Goal: Transaction & Acquisition: Book appointment/travel/reservation

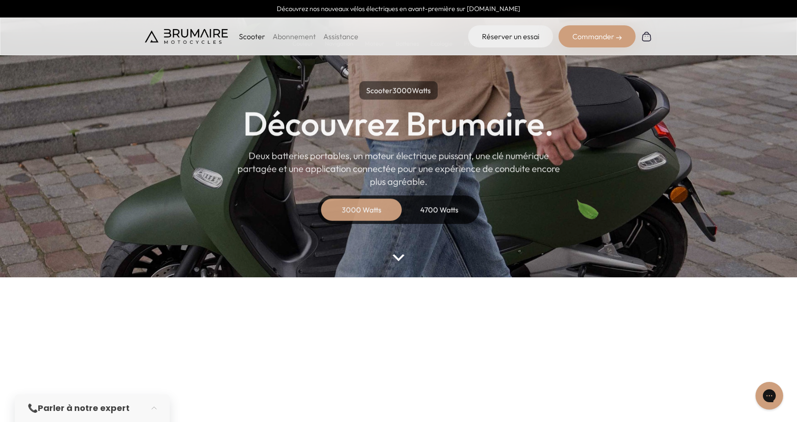
scroll to position [14, 0]
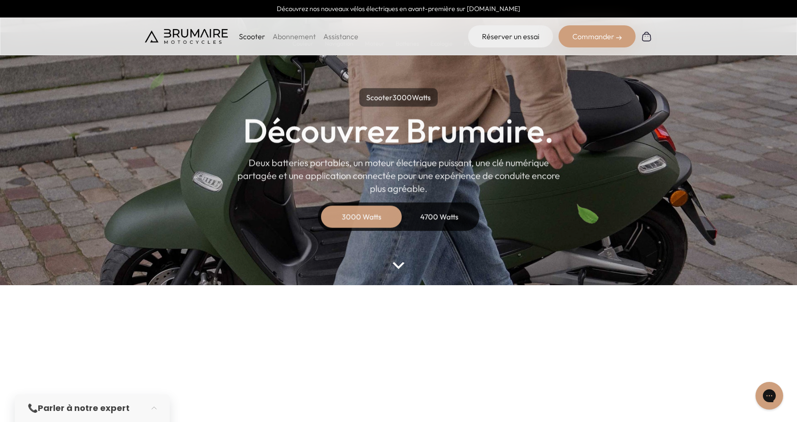
click at [426, 214] on div "4700 Watts" at bounding box center [439, 217] width 74 height 22
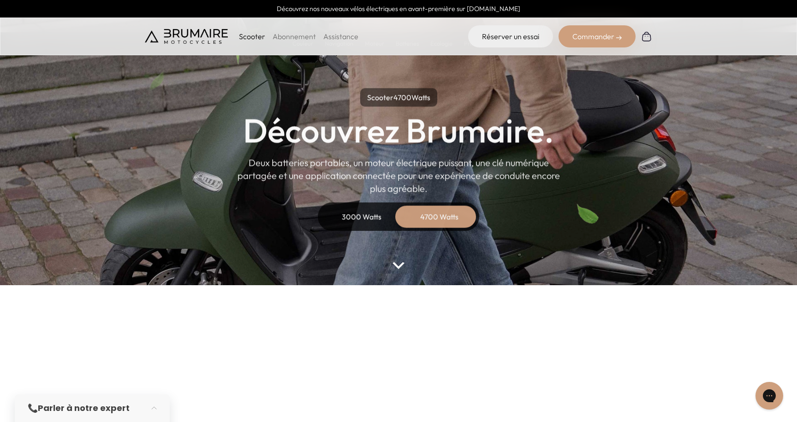
click at [375, 219] on div "3000 Watts" at bounding box center [362, 217] width 74 height 22
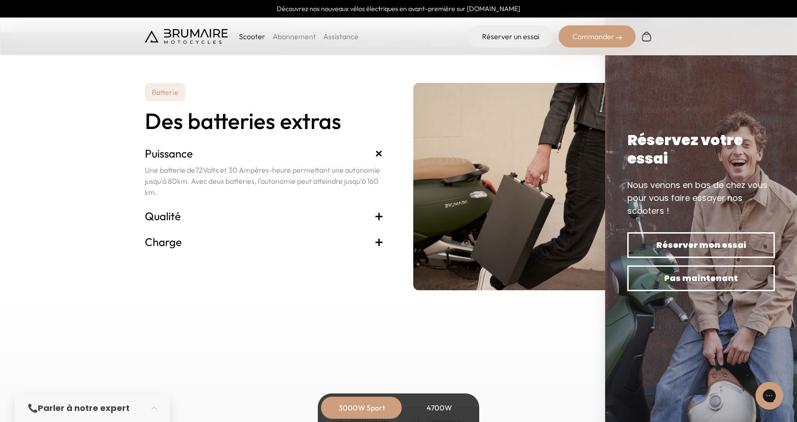
scroll to position [1911, 0]
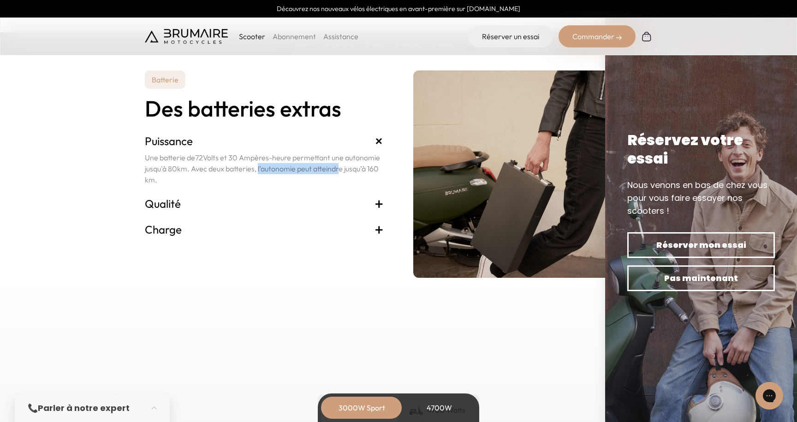
drag, startPoint x: 256, startPoint y: 169, endPoint x: 334, endPoint y: 169, distance: 78.4
click at [334, 169] on p "Une batterie de 72 Volts et 30 Ampères-heure permettant une autonomie jusqu'à 8…" at bounding box center [264, 168] width 239 height 33
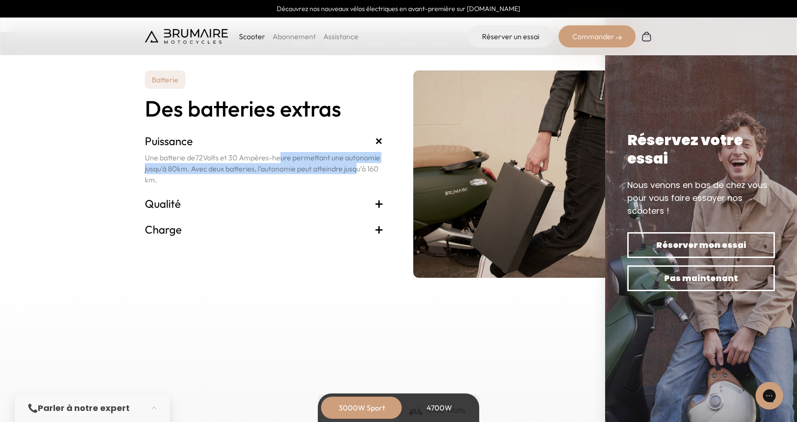
drag, startPoint x: 354, startPoint y: 168, endPoint x: 276, endPoint y: 161, distance: 78.7
click at [276, 161] on p "Une batterie de 72 Volts et 30 Ampères-heure permettant une autonomie jusqu'à 8…" at bounding box center [264, 168] width 239 height 33
drag, startPoint x: 218, startPoint y: 160, endPoint x: 307, endPoint y: 172, distance: 89.9
click at [307, 173] on p "Une batterie de 72 Volts et 30 Ampères-heure permettant une autonomie jusqu'à 8…" at bounding box center [264, 168] width 239 height 33
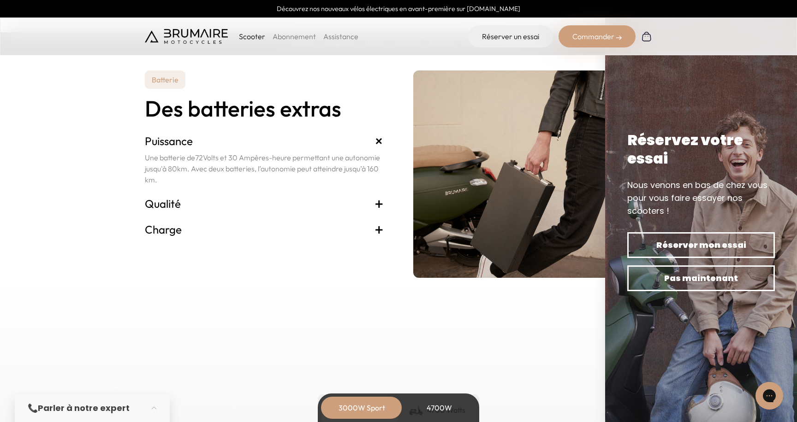
click at [163, 194] on div "Qualité + Des batteries portables sous le siège ne pesant que 10 kg chacune. Du…" at bounding box center [264, 204] width 239 height 26
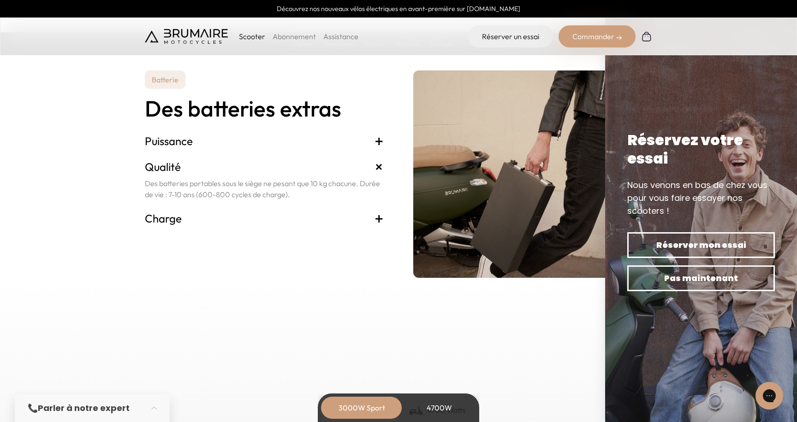
click at [261, 221] on h3 "Charge +" at bounding box center [264, 218] width 239 height 15
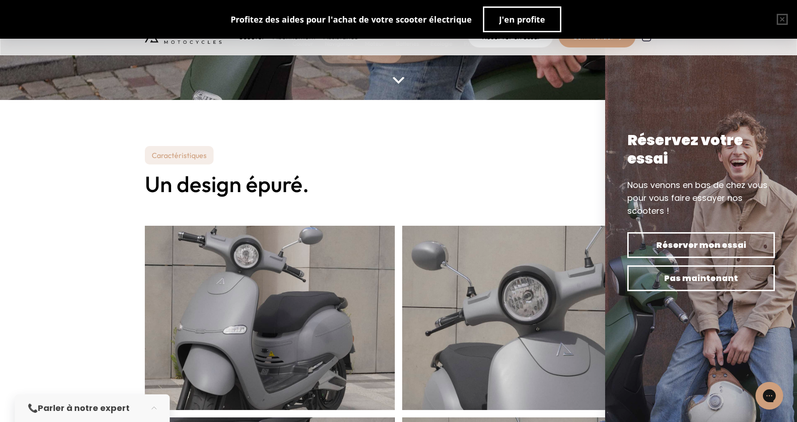
scroll to position [0, 0]
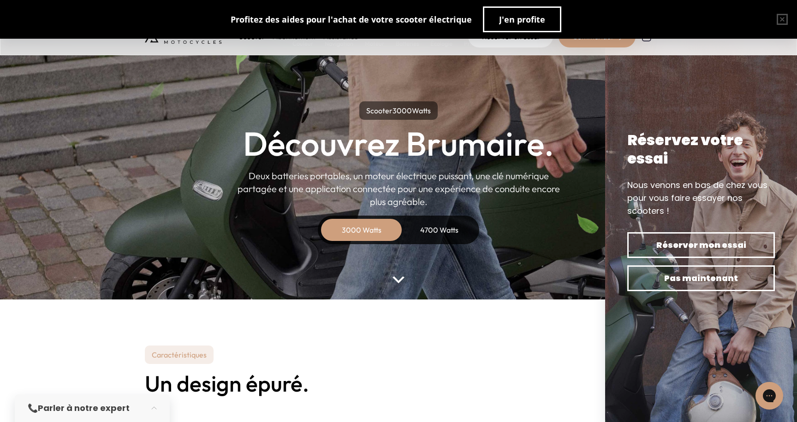
click at [434, 234] on div "4700 Watts" at bounding box center [439, 230] width 74 height 22
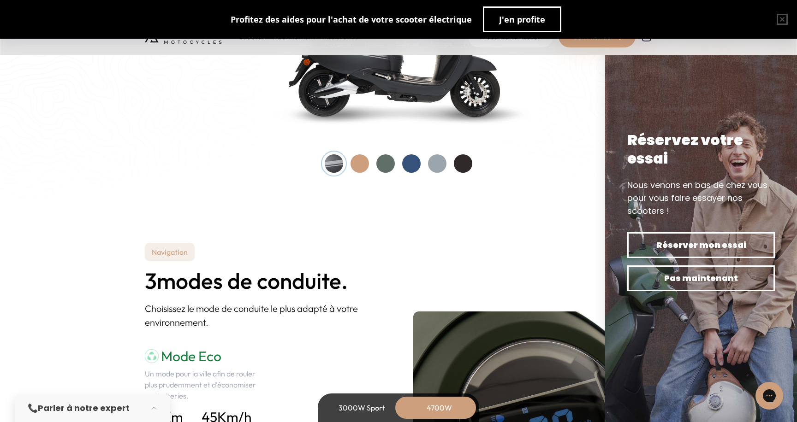
scroll to position [1052, 0]
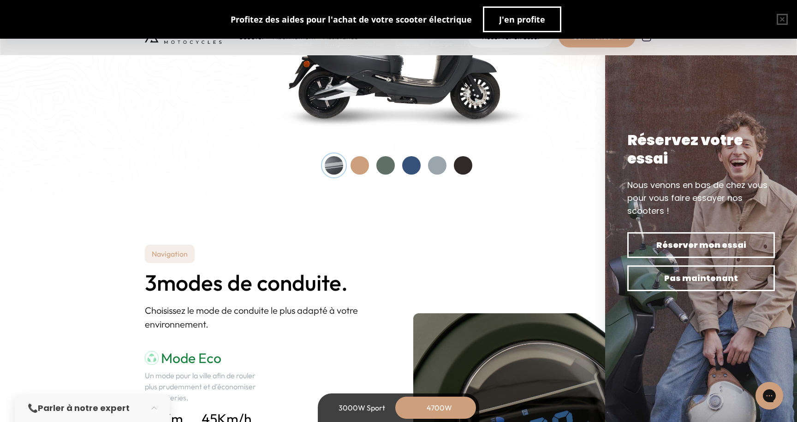
click at [361, 416] on div "3000W Sport" at bounding box center [362, 408] width 74 height 22
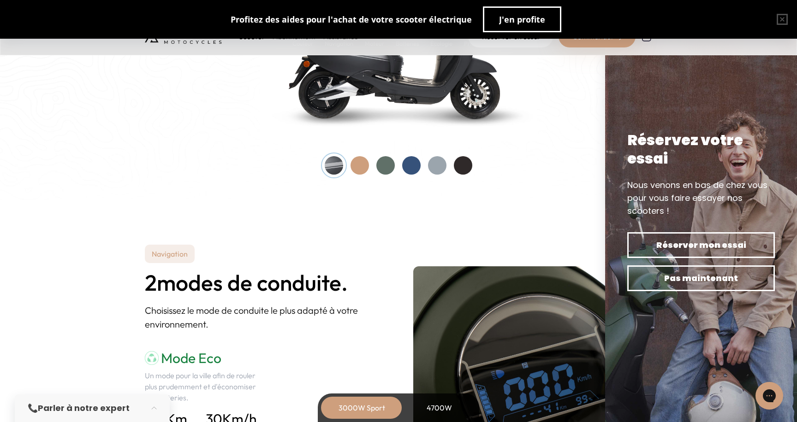
click at [429, 401] on div "4700W" at bounding box center [439, 408] width 74 height 22
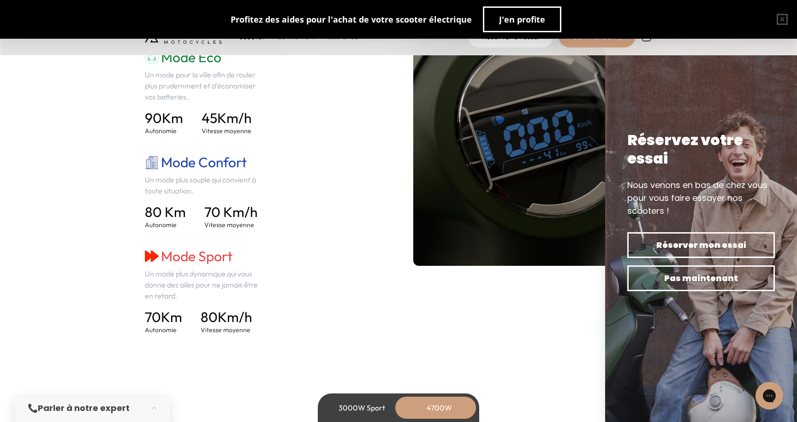
scroll to position [1356, 0]
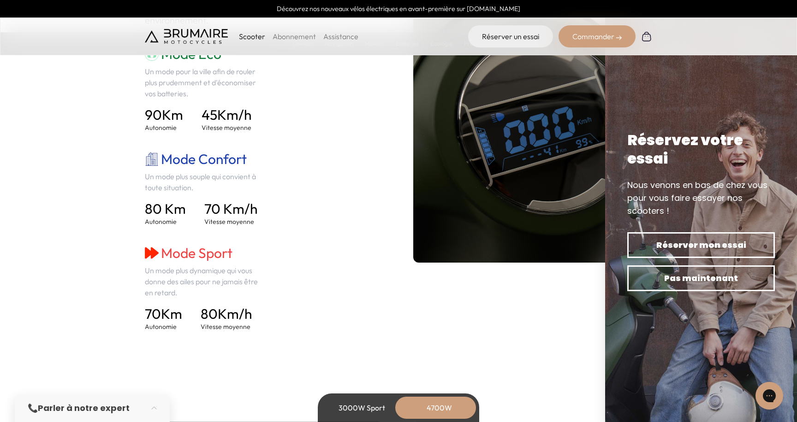
click at [359, 408] on div "3000W Sport" at bounding box center [362, 408] width 74 height 22
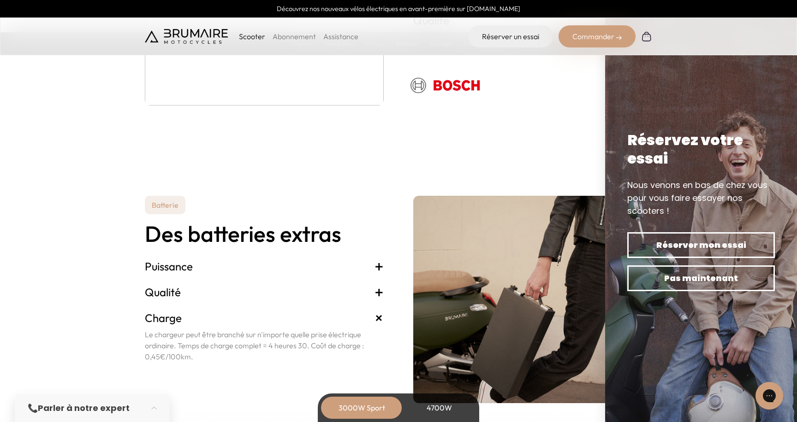
scroll to position [1848, 0]
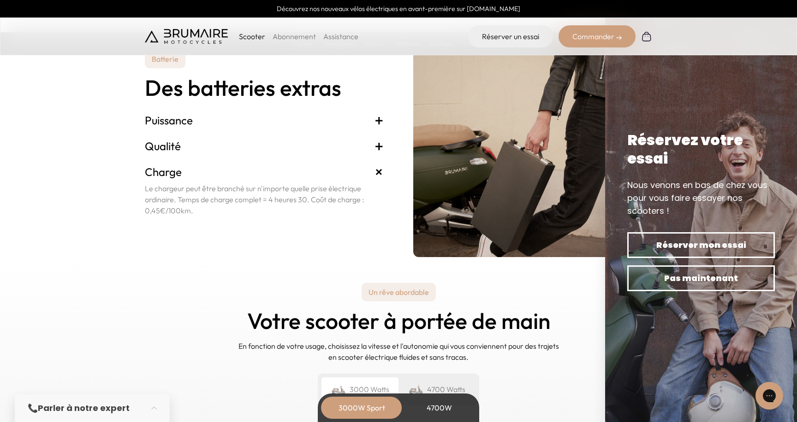
click at [422, 403] on div "4700W" at bounding box center [439, 408] width 74 height 22
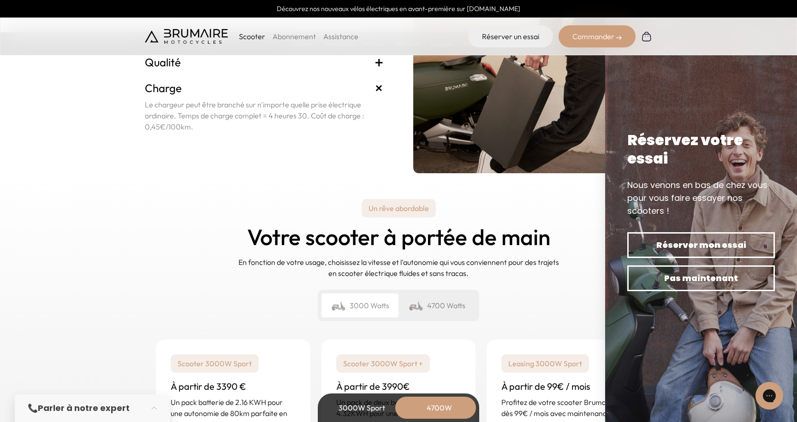
scroll to position [2288, 0]
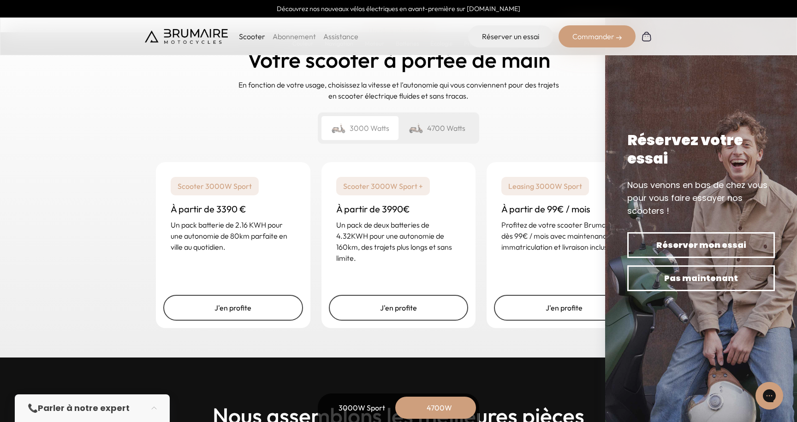
click at [370, 412] on div "3000W Sport" at bounding box center [362, 408] width 74 height 22
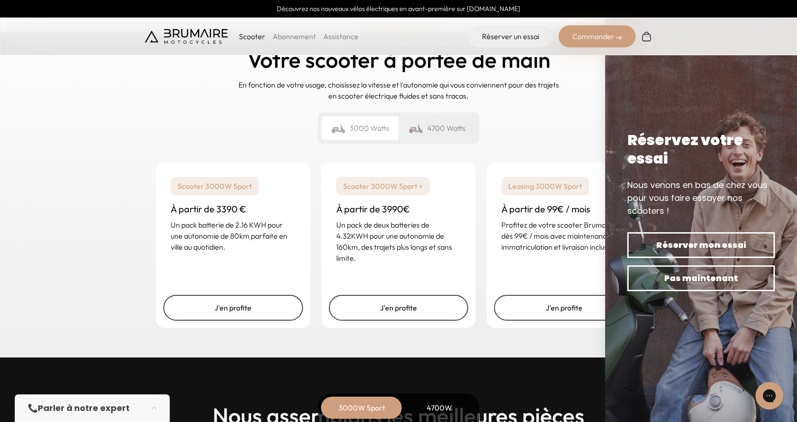
click at [450, 131] on div "4700 Watts" at bounding box center [437, 128] width 77 height 24
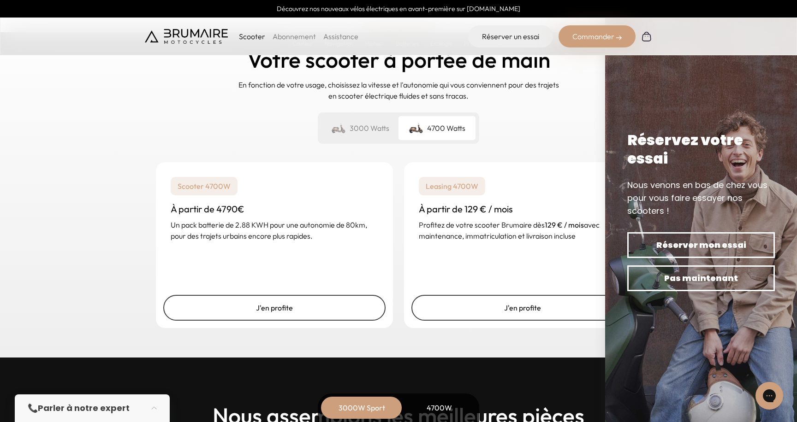
click at [371, 128] on div "3000 Watts" at bounding box center [359, 128] width 77 height 24
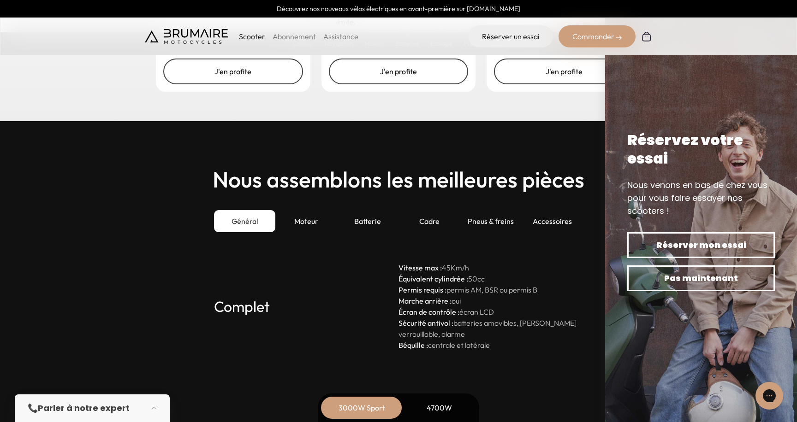
scroll to position [2409, 0]
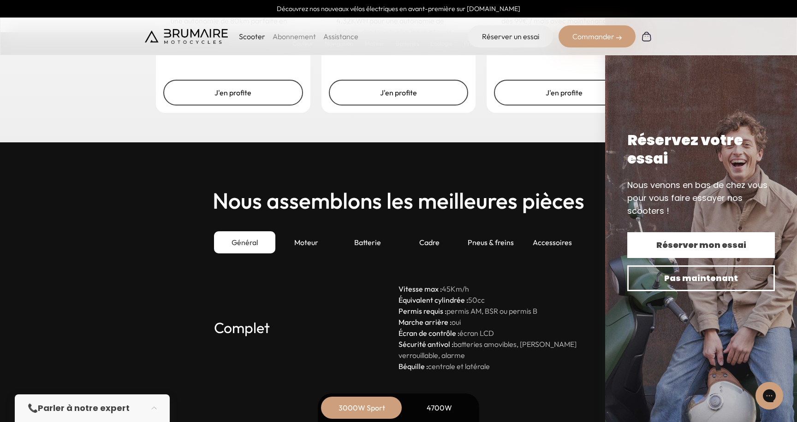
click at [701, 240] on span "Réserver mon essai" at bounding box center [700, 245] width 115 height 13
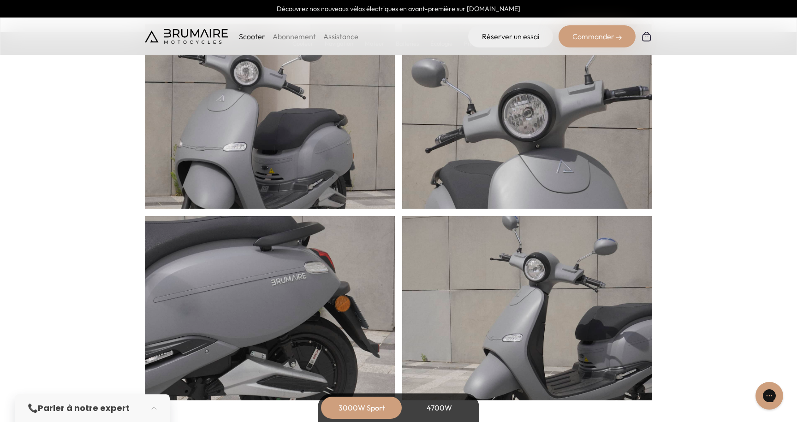
scroll to position [337, 0]
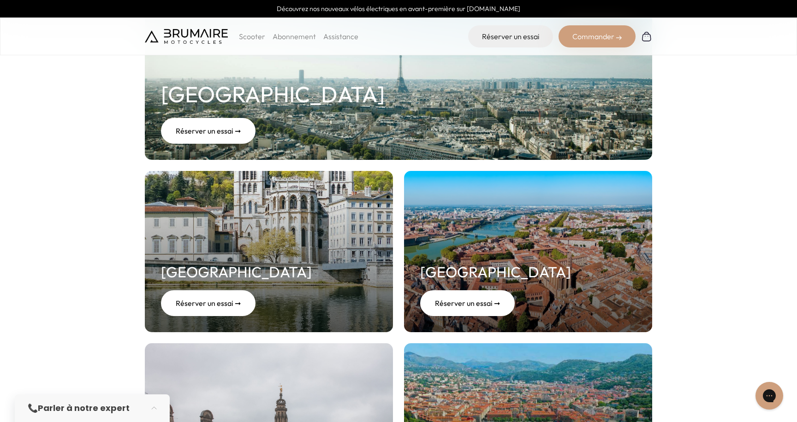
scroll to position [159, 0]
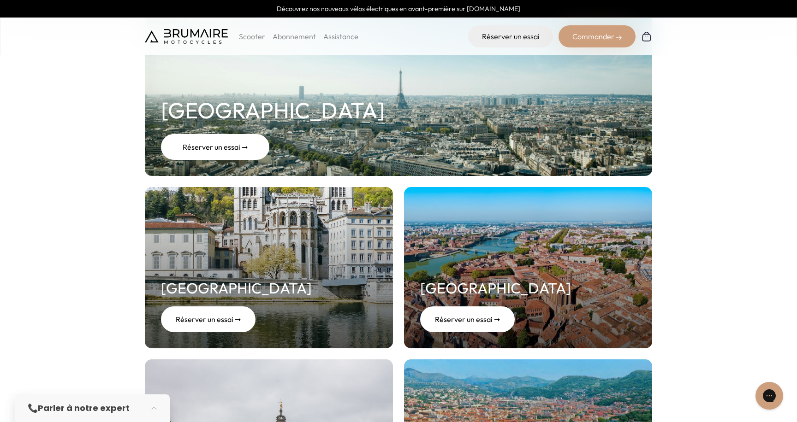
click at [223, 149] on div "Réserver un essai ➞" at bounding box center [215, 147] width 108 height 26
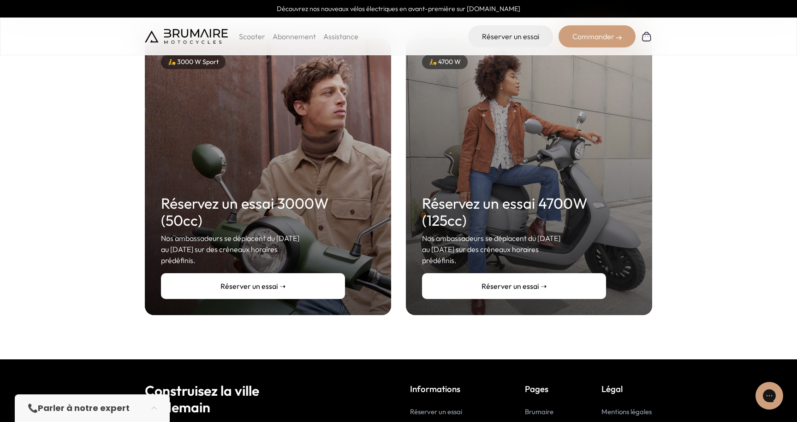
scroll to position [140, 0]
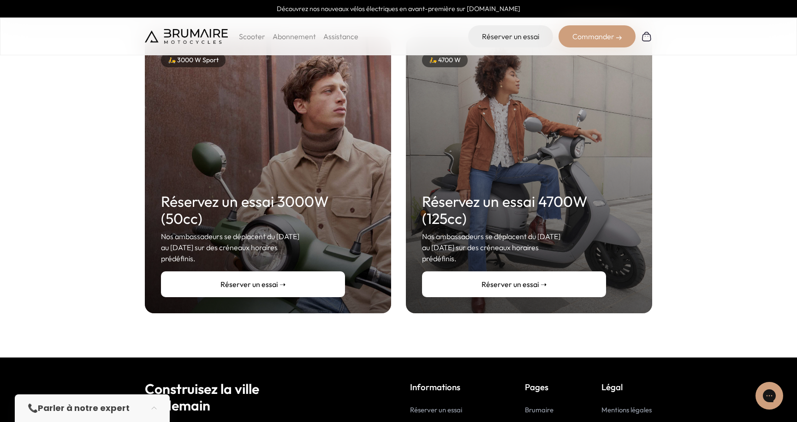
click at [246, 279] on link "Réserver un essai ➝" at bounding box center [253, 285] width 184 height 26
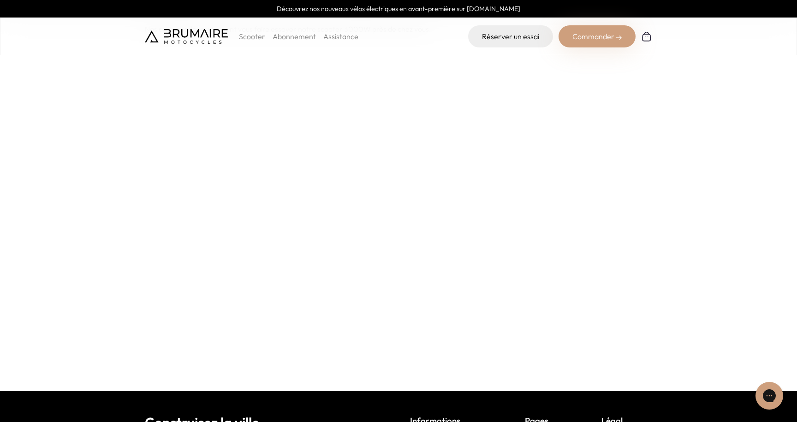
scroll to position [122, 0]
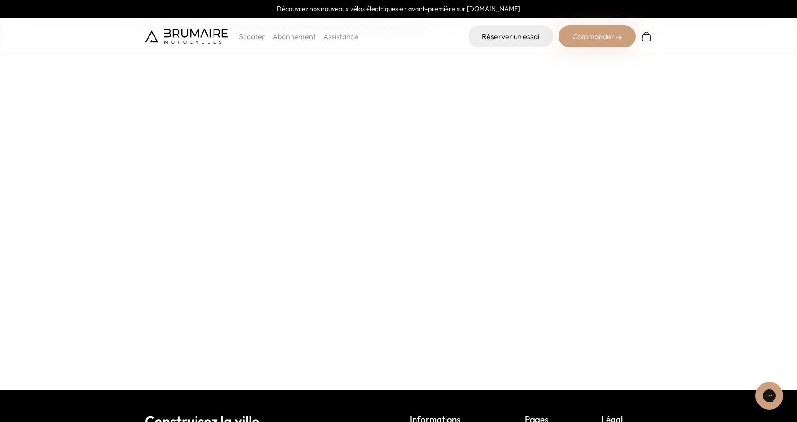
click at [86, 234] on section at bounding box center [398, 222] width 797 height 335
click at [118, 214] on section at bounding box center [398, 222] width 797 height 335
